Goal: Task Accomplishment & Management: Manage account settings

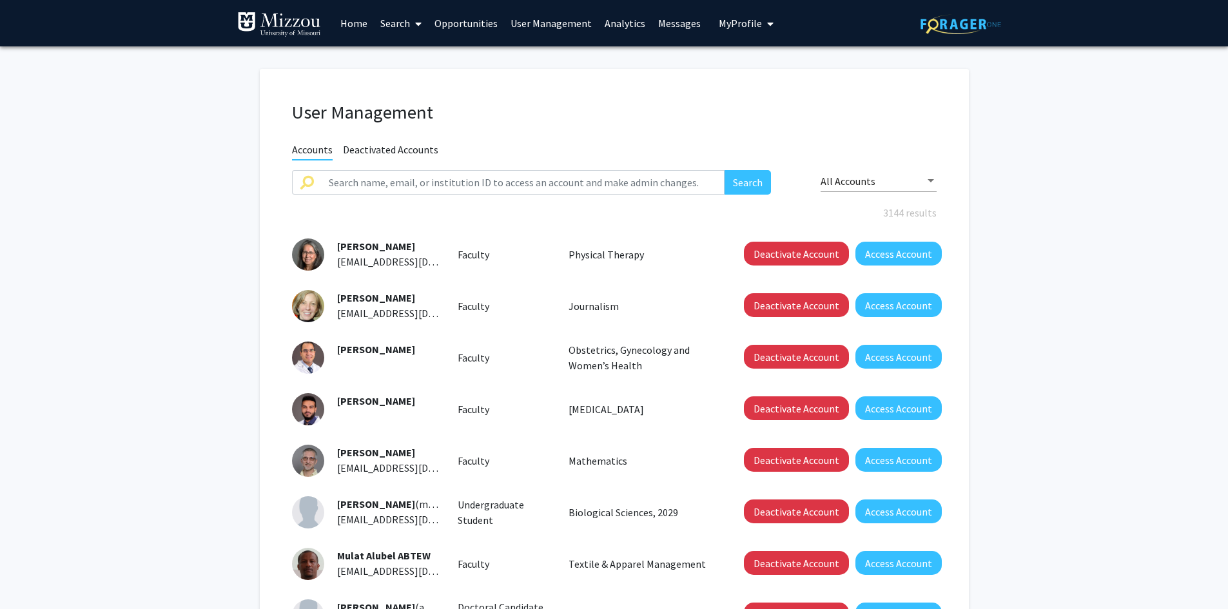
click at [1083, 180] on fg-user-management "User Management Accounts Deactivated Accounts Search All Accounts 3144 results …" at bounding box center [614, 455] width 1228 height 819
click at [1110, 147] on fg-user-management "User Management Accounts Deactivated Accounts Search All Accounts 3144 results …" at bounding box center [614, 455] width 1228 height 819
click at [1050, 142] on fg-user-management "User Management Accounts Deactivated Accounts Search All Accounts 3144 results …" at bounding box center [614, 455] width 1228 height 819
click at [517, 23] on link "User Management" at bounding box center [551, 23] width 94 height 45
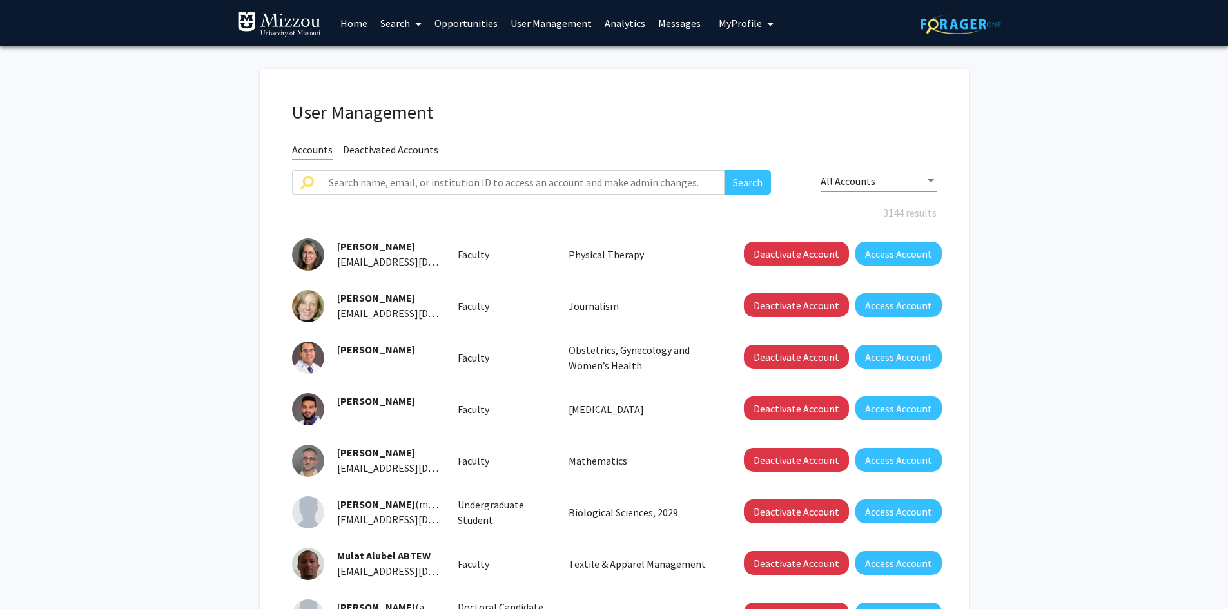
click at [1016, 140] on fg-user-management "User Management Accounts Deactivated Accounts Search All Accounts 3144 results …" at bounding box center [614, 455] width 1228 height 819
click at [718, 24] on span "My Profile" at bounding box center [739, 23] width 43 height 13
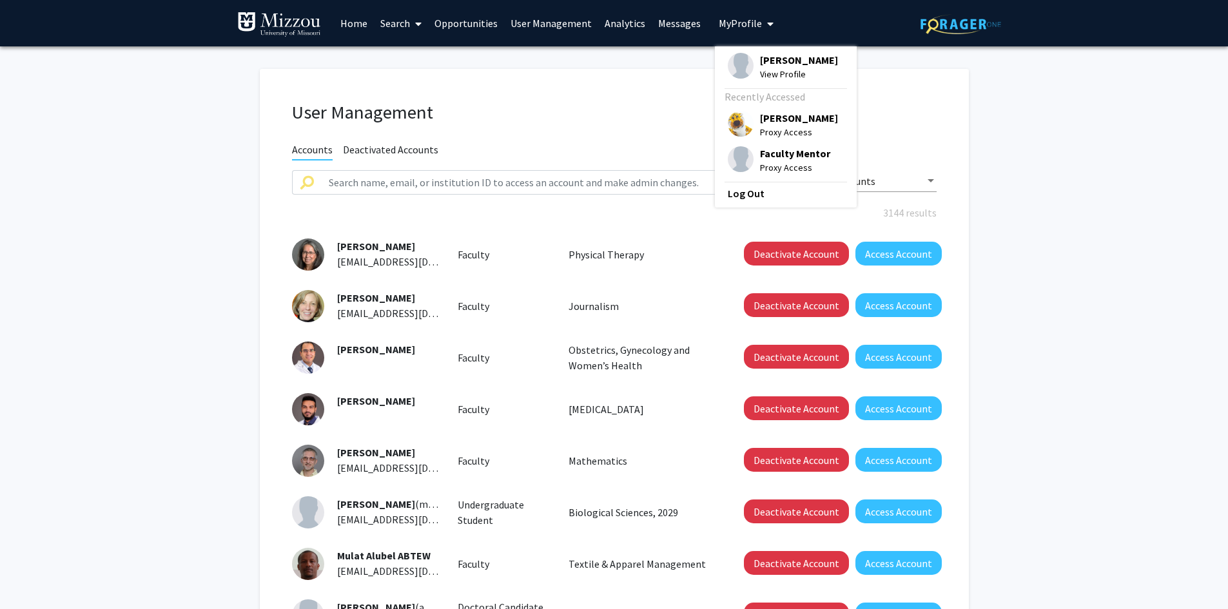
click at [764, 62] on span "[PERSON_NAME]" at bounding box center [799, 60] width 78 height 14
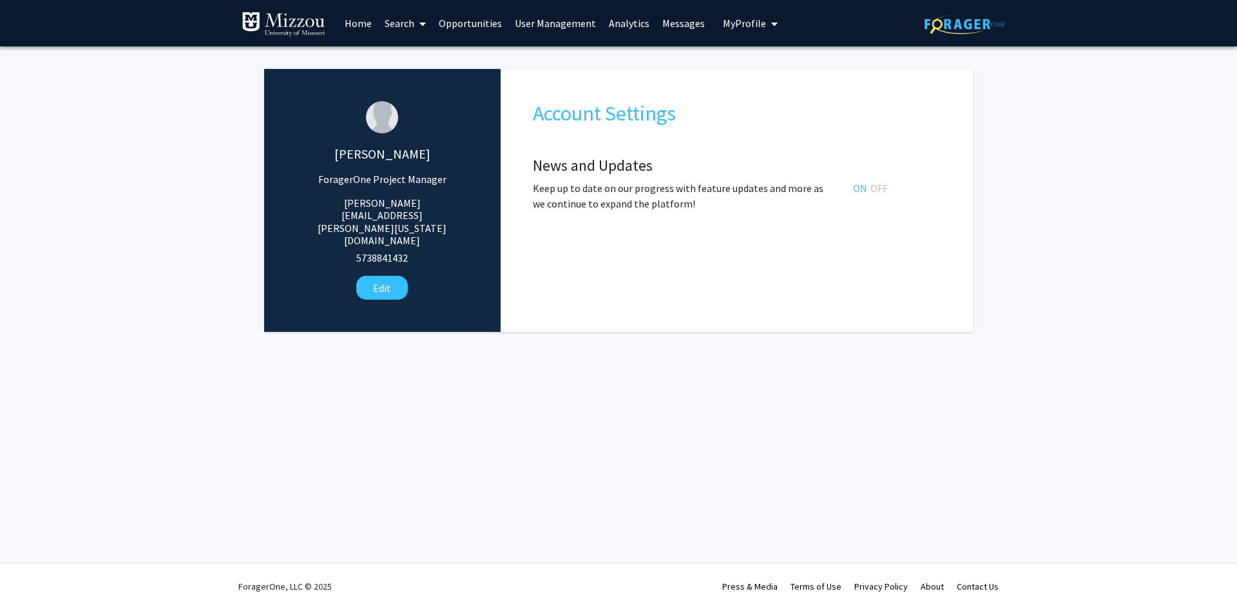
click at [466, 26] on link "Opportunities" at bounding box center [470, 23] width 76 height 45
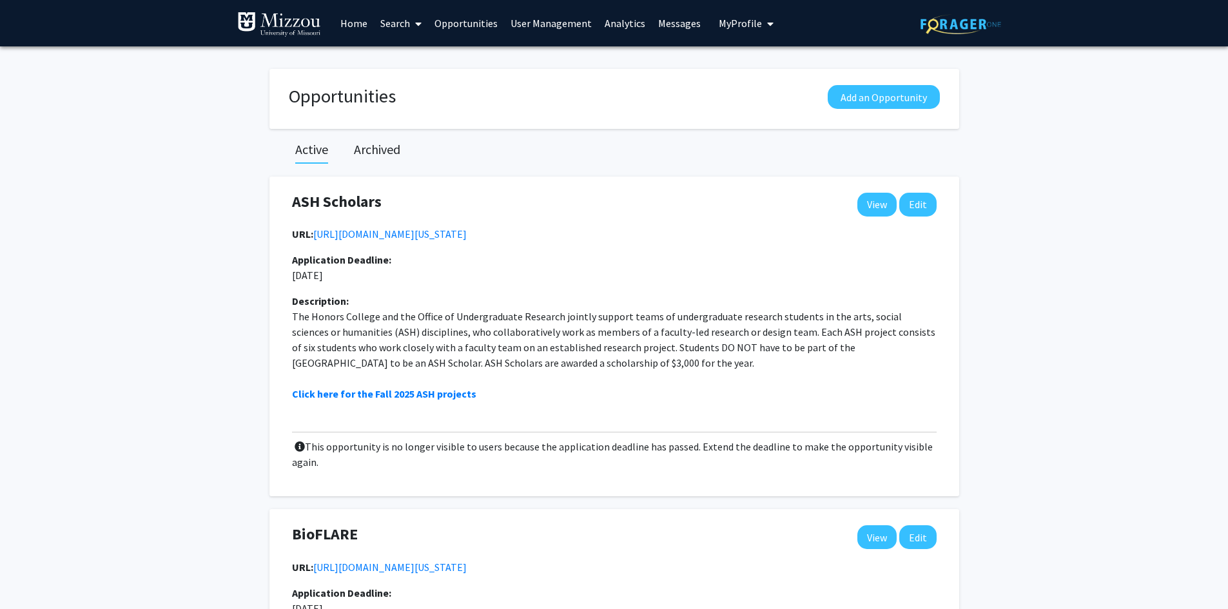
click at [352, 24] on link "Home" at bounding box center [354, 23] width 40 height 45
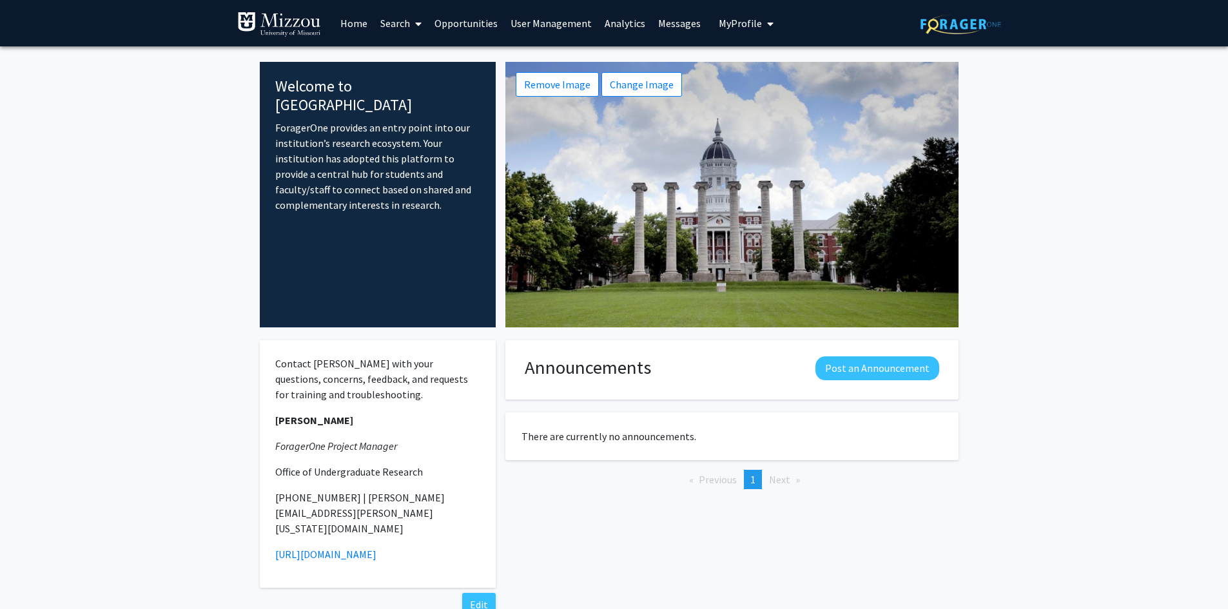
click at [568, 23] on link "User Management" at bounding box center [551, 23] width 94 height 45
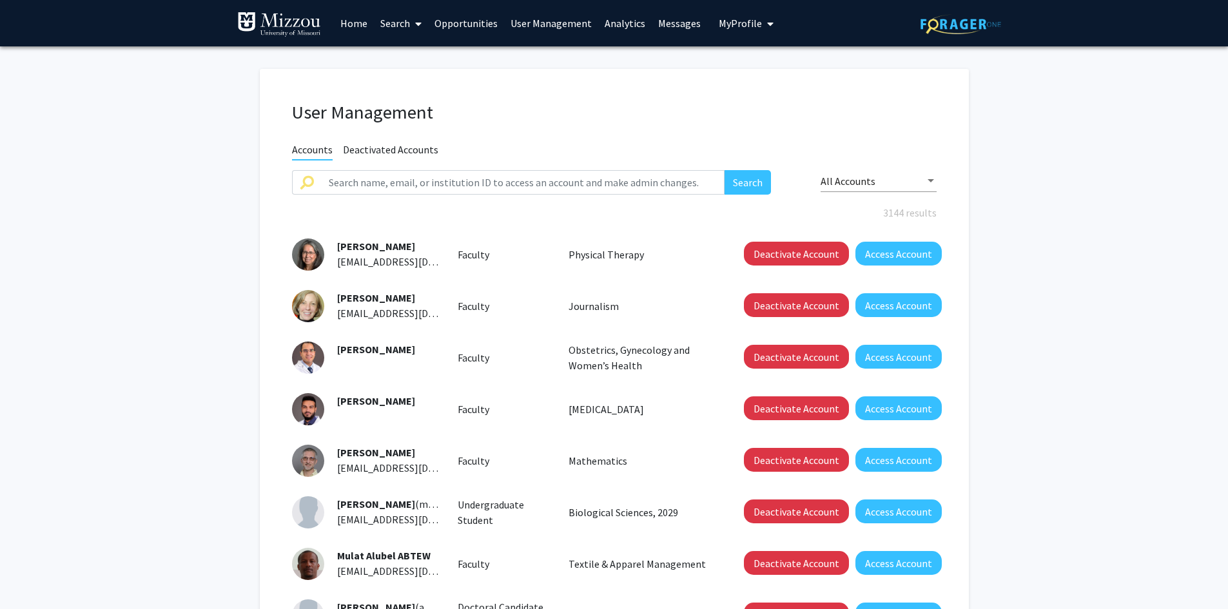
click at [610, 24] on link "Analytics" at bounding box center [624, 23] width 53 height 45
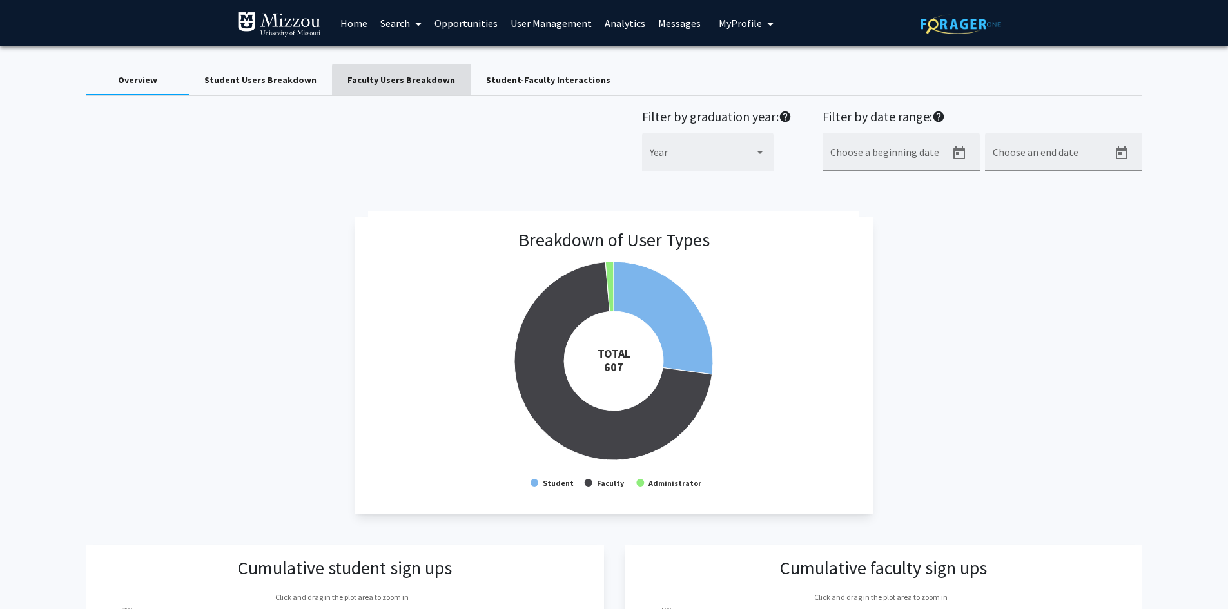
click at [398, 82] on div "Faculty Users Breakdown" at bounding box center [401, 80] width 108 height 14
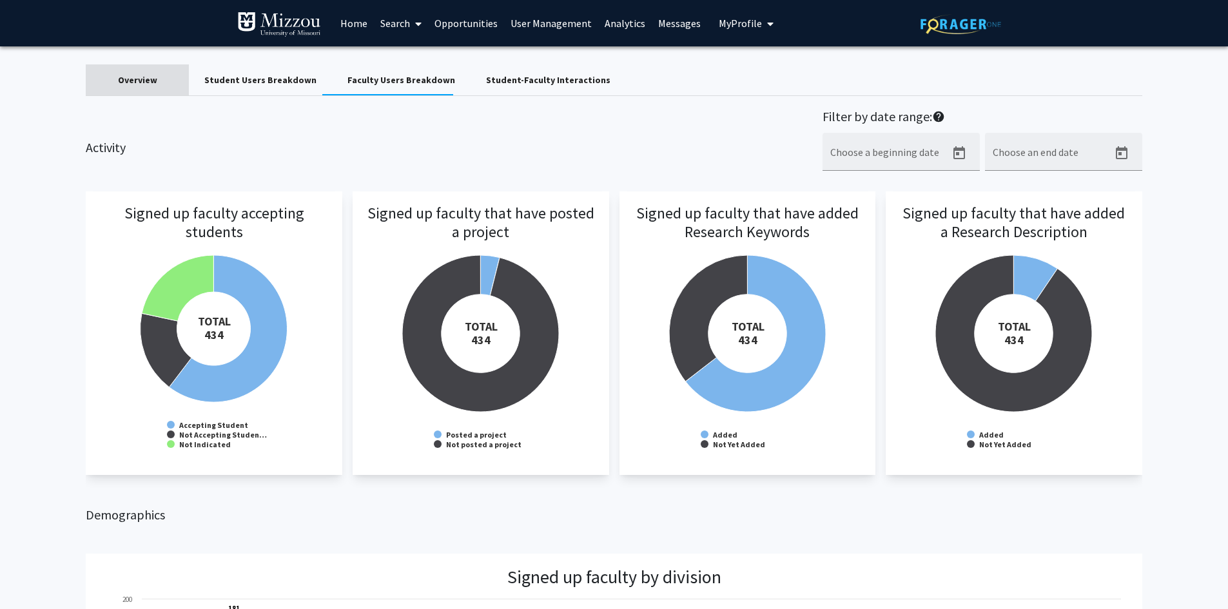
click at [151, 81] on div "Overview" at bounding box center [137, 80] width 39 height 14
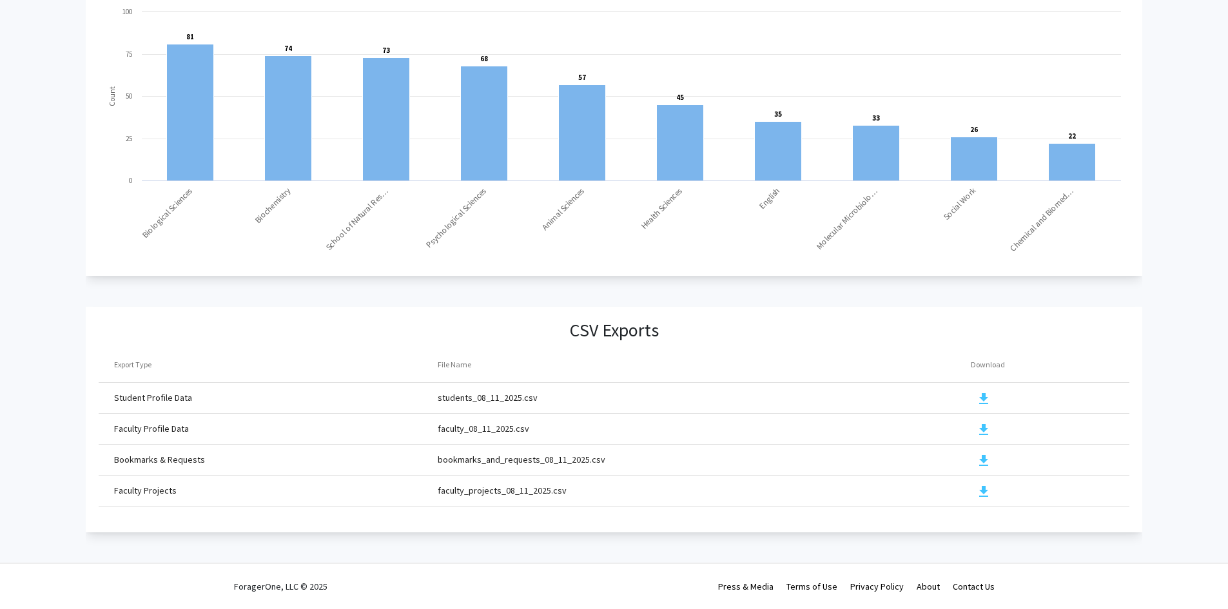
scroll to position [1271, 0]
click at [979, 422] on mat-icon "download" at bounding box center [983, 429] width 15 height 15
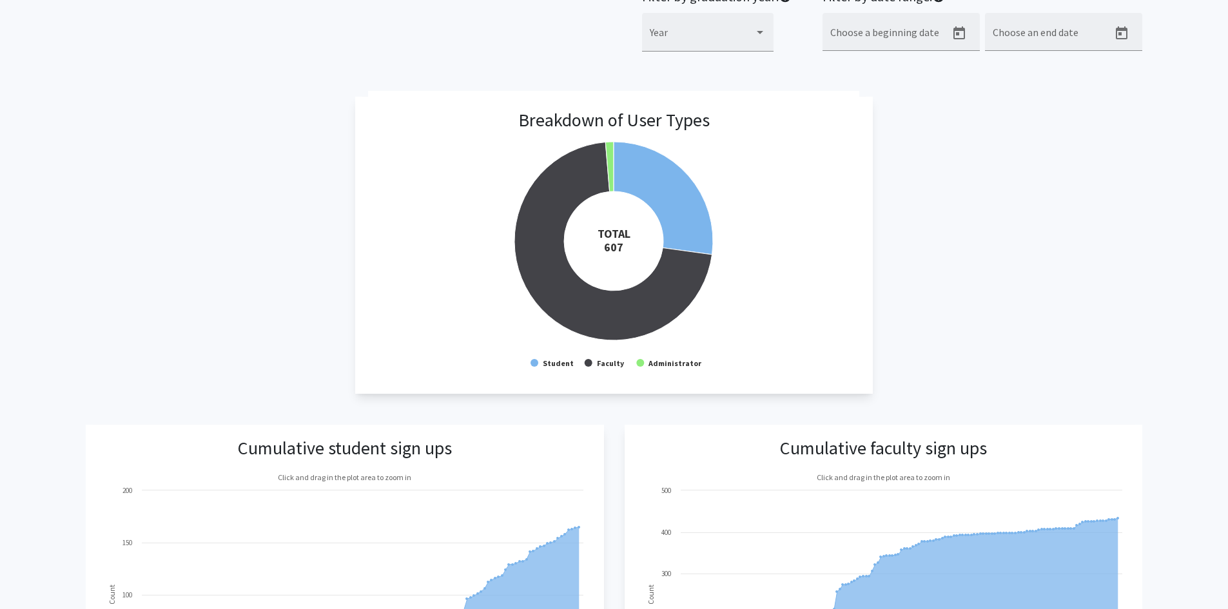
scroll to position [0, 0]
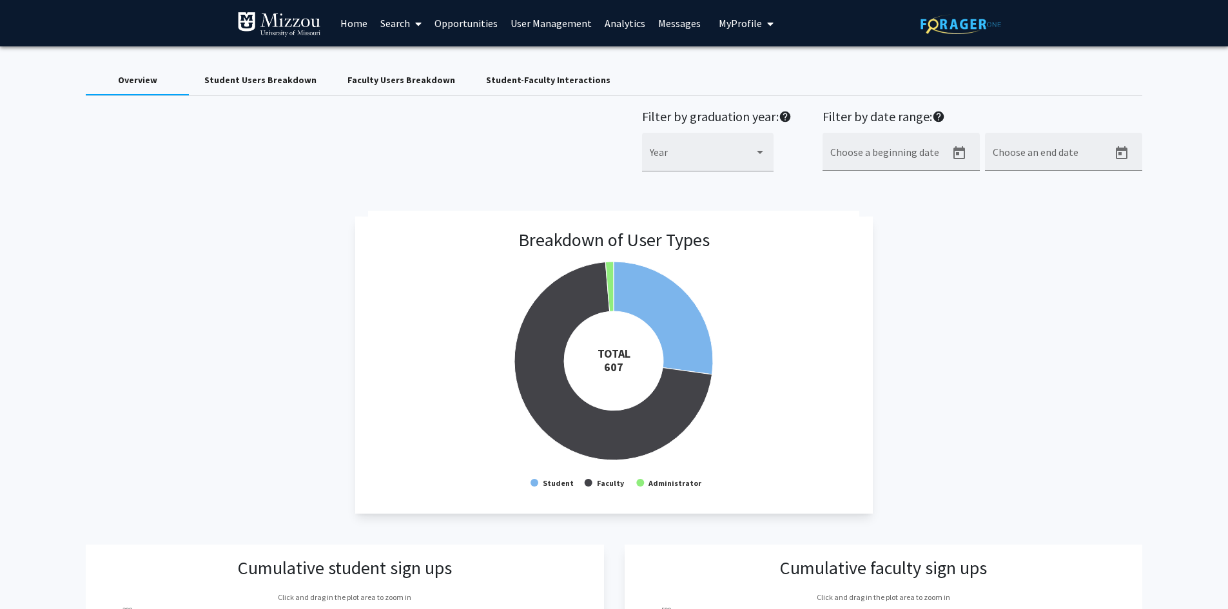
click at [355, 24] on link "Home" at bounding box center [354, 23] width 40 height 45
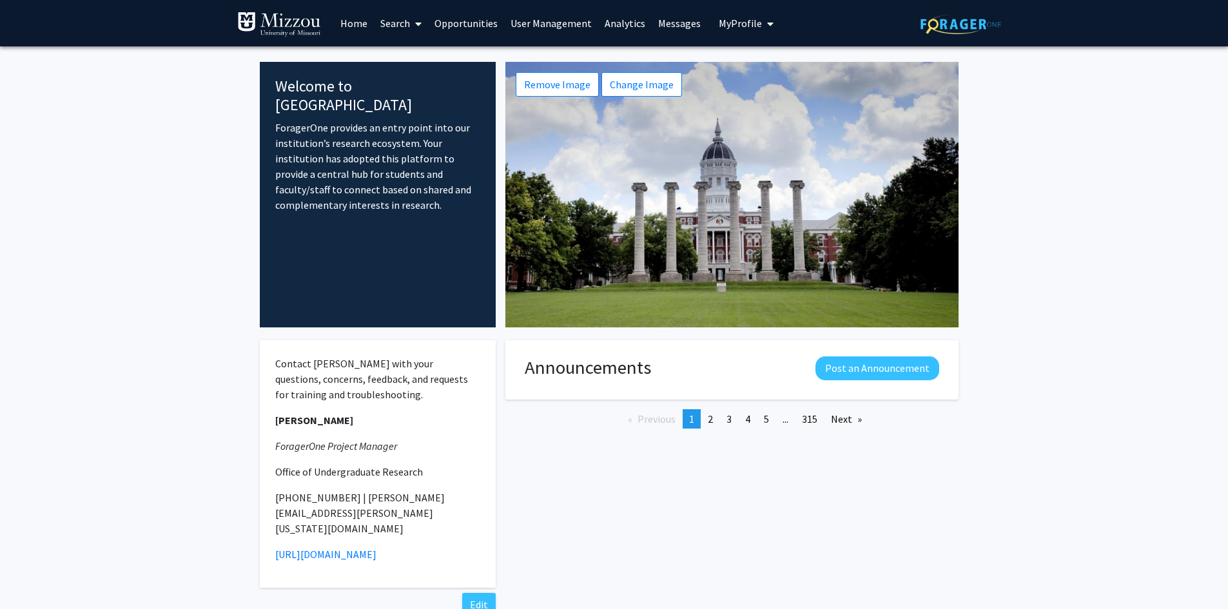
click at [535, 26] on link "User Management" at bounding box center [551, 23] width 94 height 45
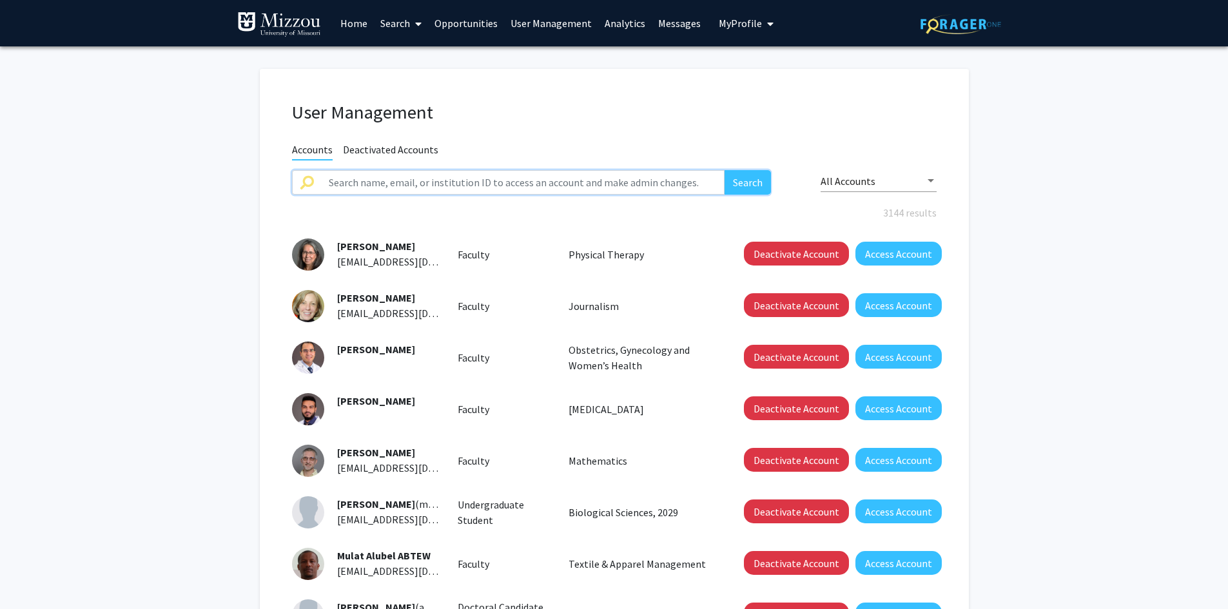
click at [536, 186] on input "text" at bounding box center [523, 182] width 404 height 24
type input "[PERSON_NAME]"
click at [724, 170] on button "Search" at bounding box center [747, 182] width 46 height 24
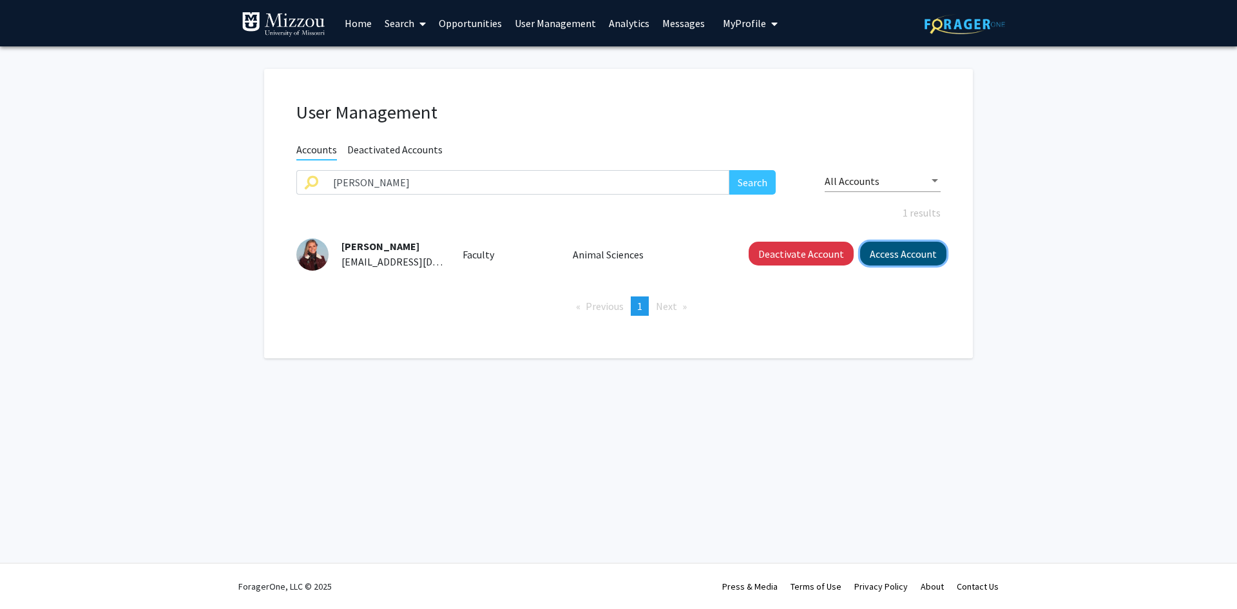
click at [904, 251] on button "Access Account" at bounding box center [903, 254] width 86 height 24
